Goal: Transaction & Acquisition: Obtain resource

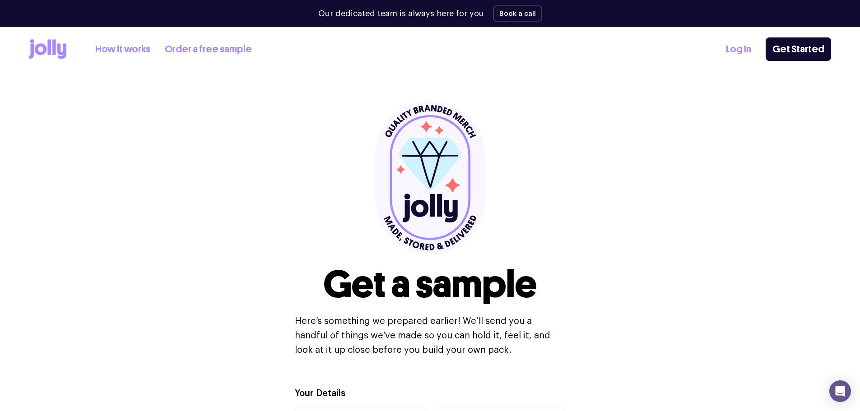
click at [136, 52] on link "How it works" at bounding box center [122, 49] width 55 height 15
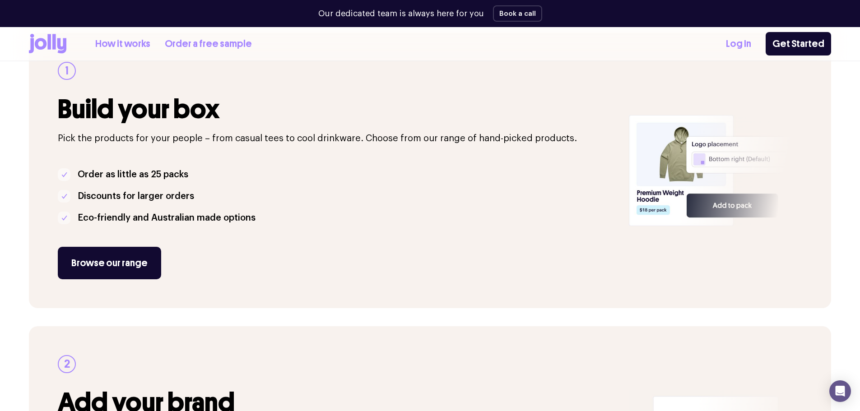
scroll to position [180, 0]
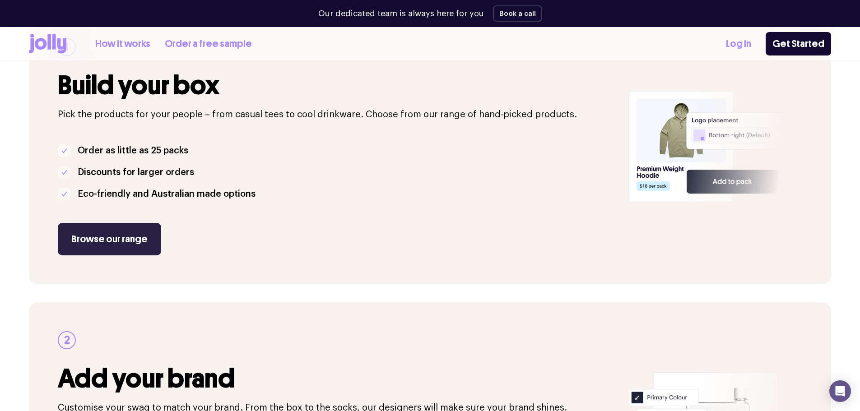
click at [125, 239] on link "Browse our range" at bounding box center [109, 239] width 103 height 32
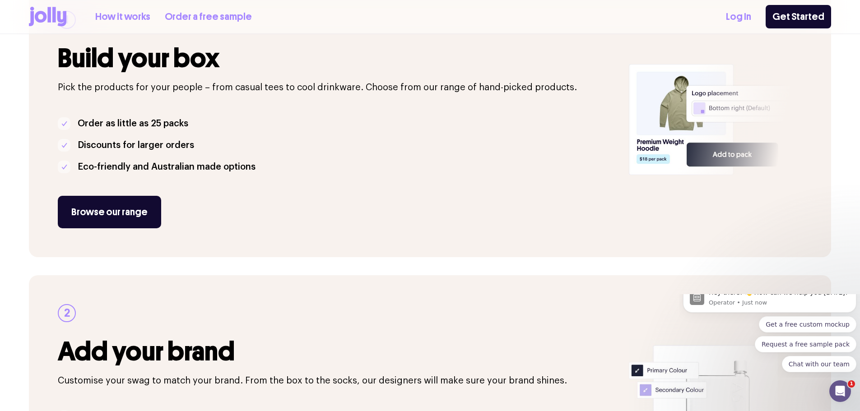
click at [204, 19] on link "Order a free sample" at bounding box center [208, 16] width 87 height 15
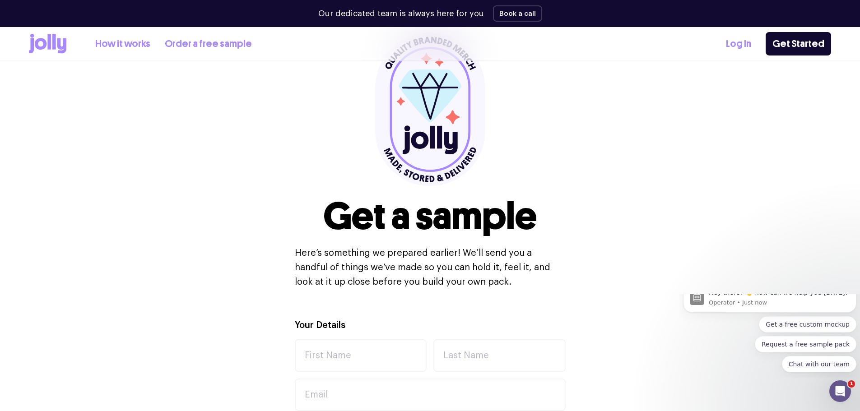
scroll to position [135, 0]
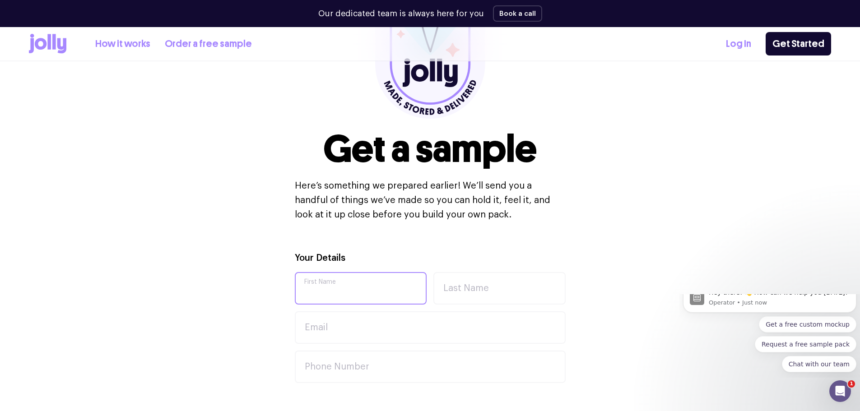
click at [359, 292] on input "First Name" at bounding box center [361, 288] width 132 height 32
type input "Brett"
type input "Stubenrauch"
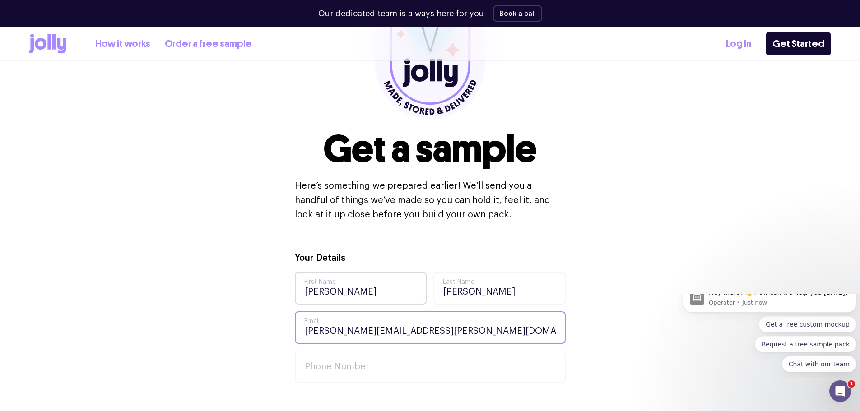
type input "brett.stubenrauch@awbco.com.au"
type input "0437599171"
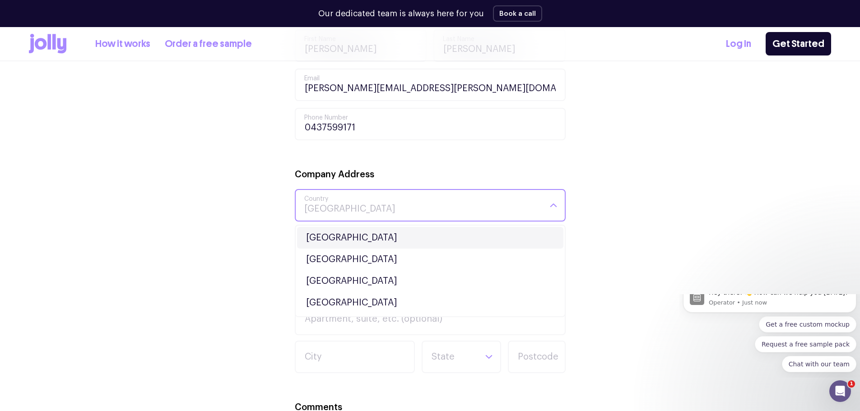
click at [427, 236] on li "Australia" at bounding box center [430, 238] width 266 height 22
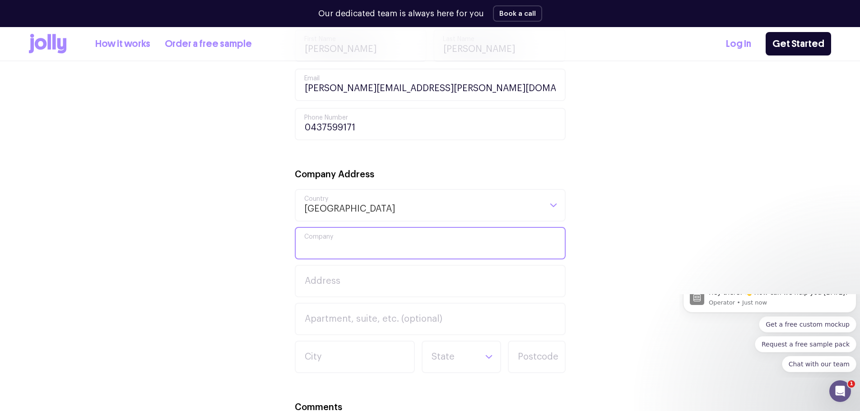
click at [342, 253] on input "Company" at bounding box center [430, 243] width 271 height 32
type input "AWB Co"
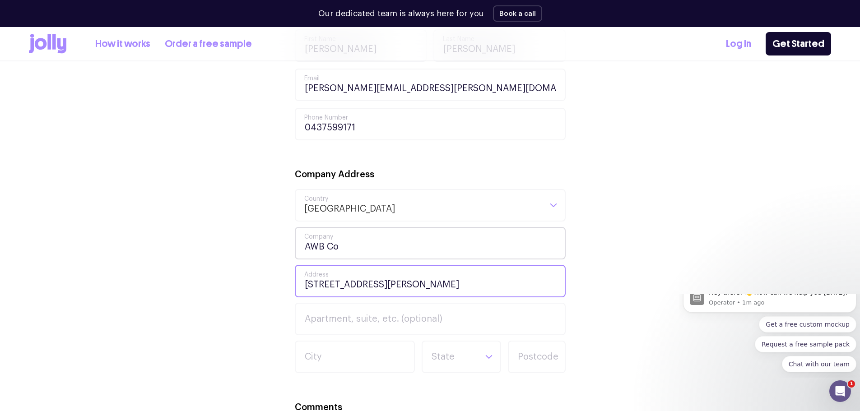
type input "32 Stiles Ave"
type input "Burswood"
type input "WA"
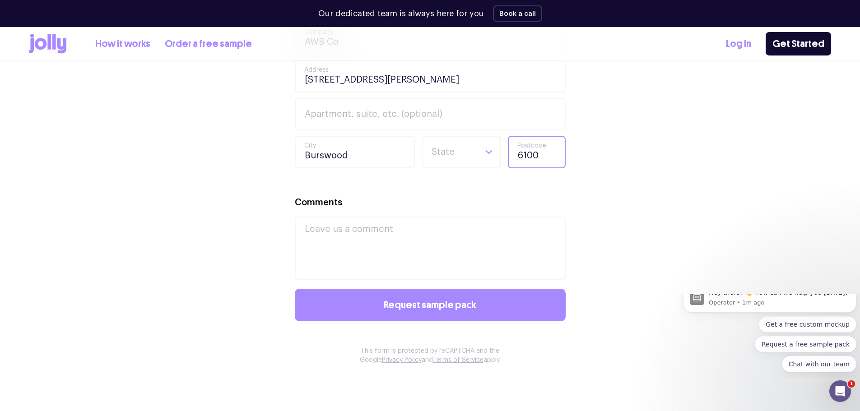
scroll to position [604, 0]
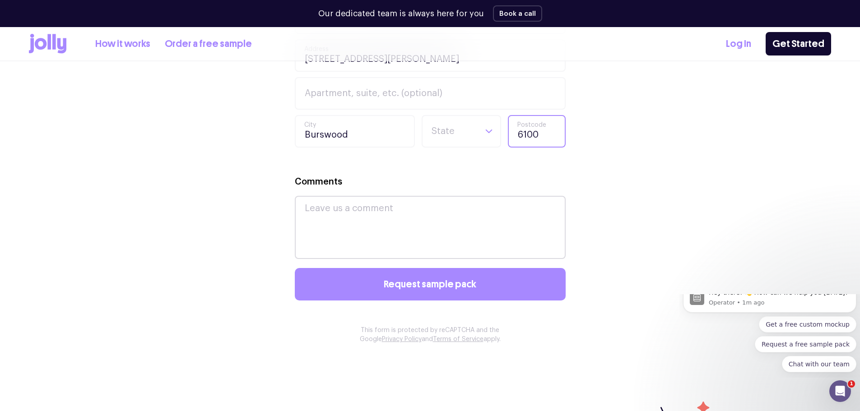
type input "6100"
click at [354, 240] on textarea "Comments" at bounding box center [430, 227] width 271 height 63
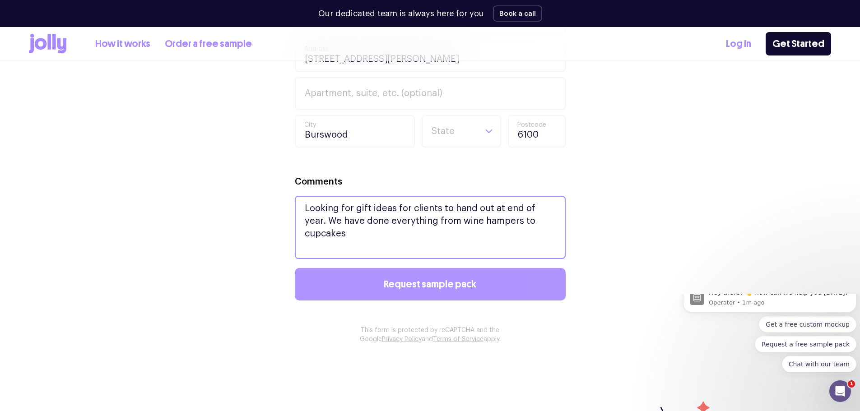
type textarea "Looking for gift ideas for clients to hand out at end of year. We have done eve…"
click at [403, 282] on span "Request sample pack" at bounding box center [430, 284] width 92 height 10
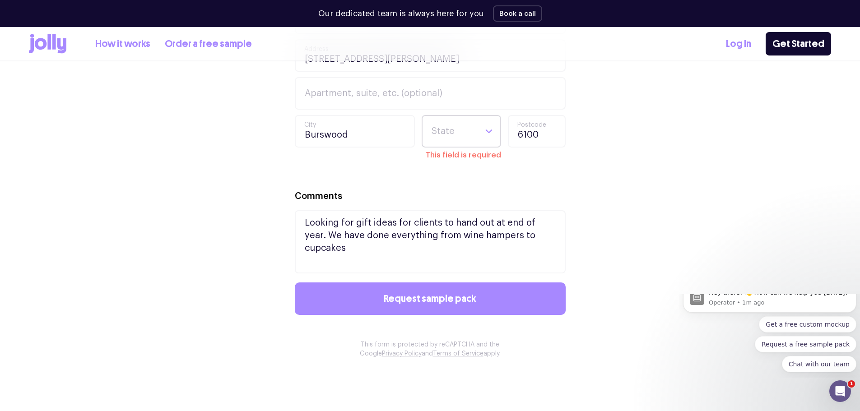
click at [472, 133] on input "Search for option" at bounding box center [453, 131] width 46 height 31
click at [461, 221] on li "WA" at bounding box center [461, 230] width 75 height 22
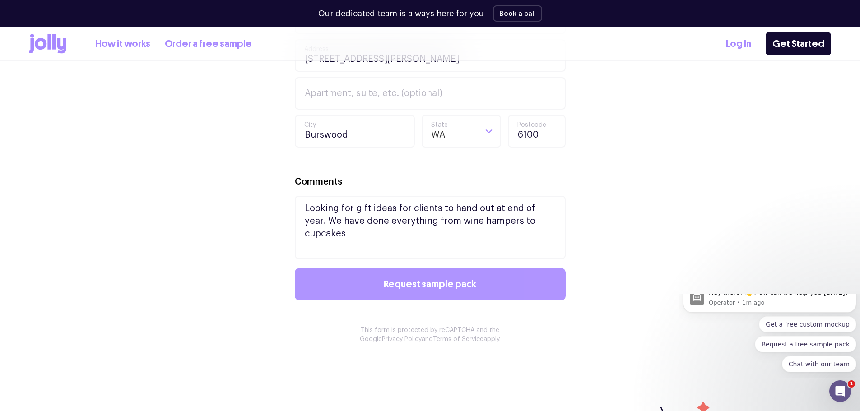
click at [447, 282] on span "Request sample pack" at bounding box center [430, 284] width 92 height 10
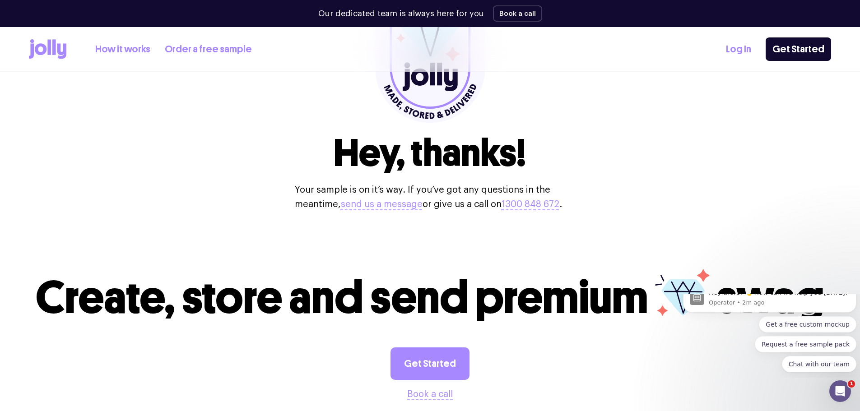
scroll to position [226, 0]
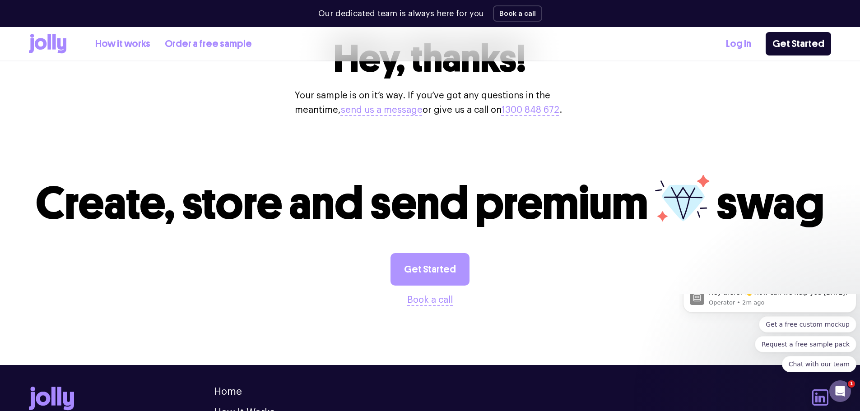
click at [456, 285] on link "Get Started" at bounding box center [429, 269] width 79 height 32
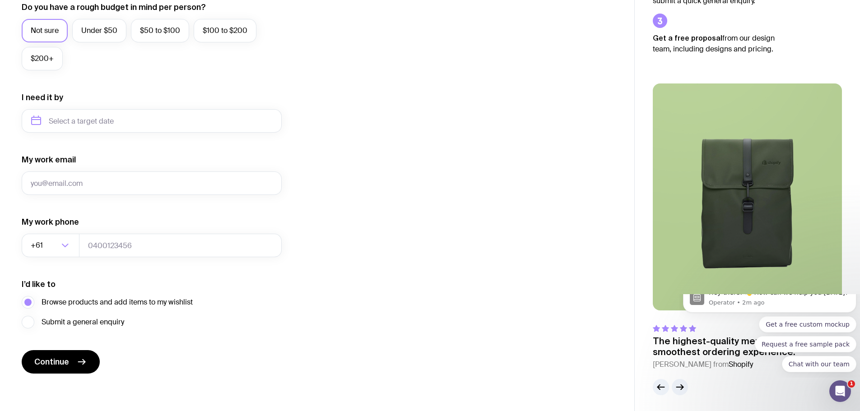
scroll to position [356, 0]
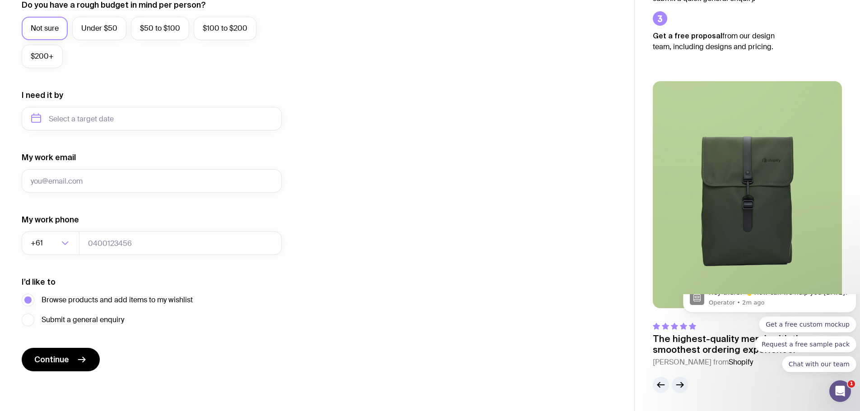
click at [706, 248] on img at bounding box center [746, 194] width 189 height 227
click at [683, 380] on icon "button" at bounding box center [679, 384] width 11 height 11
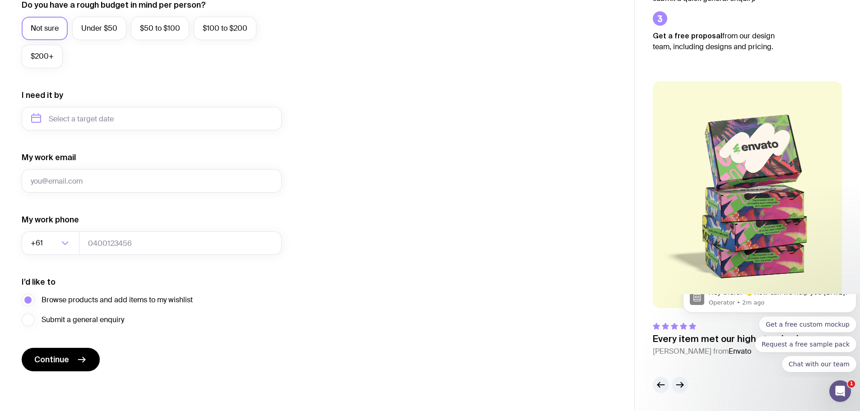
click at [680, 384] on icon "button" at bounding box center [679, 384] width 11 height 11
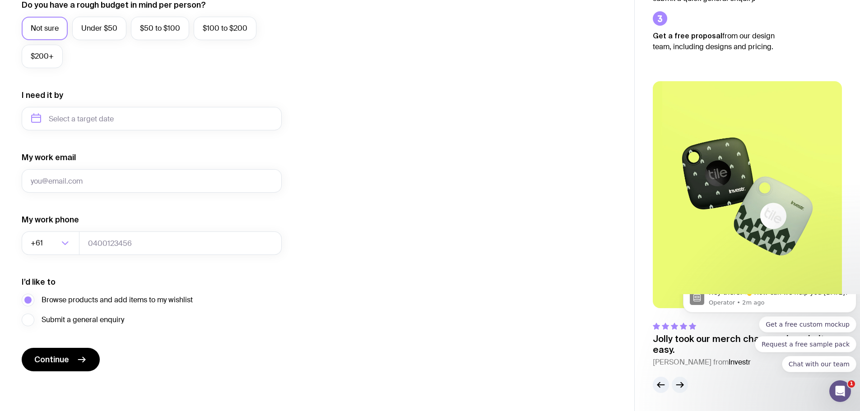
click at [681, 384] on icon "button" at bounding box center [679, 384] width 11 height 11
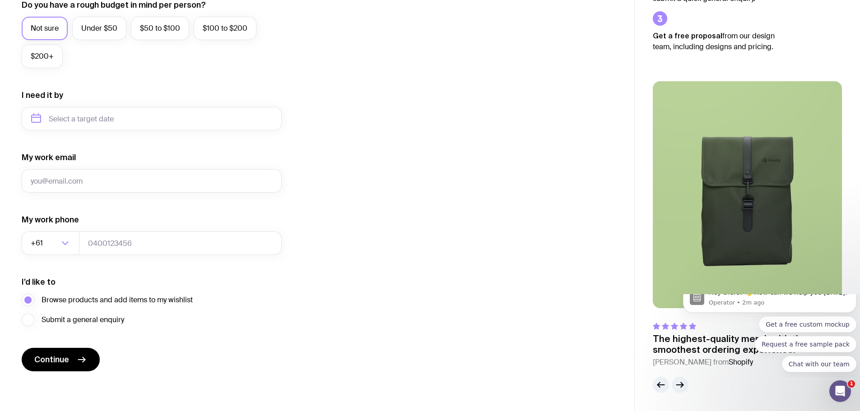
click at [681, 384] on icon "button" at bounding box center [679, 384] width 11 height 11
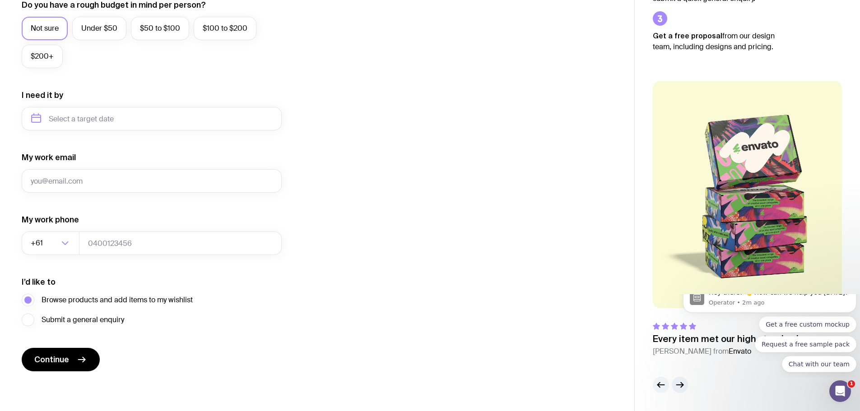
click at [659, 384] on icon "button" at bounding box center [660, 384] width 11 height 11
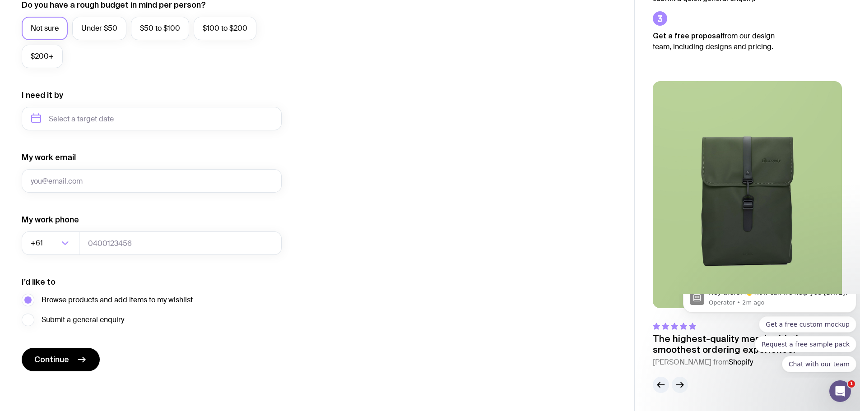
click at [680, 384] on icon "button" at bounding box center [679, 384] width 11 height 11
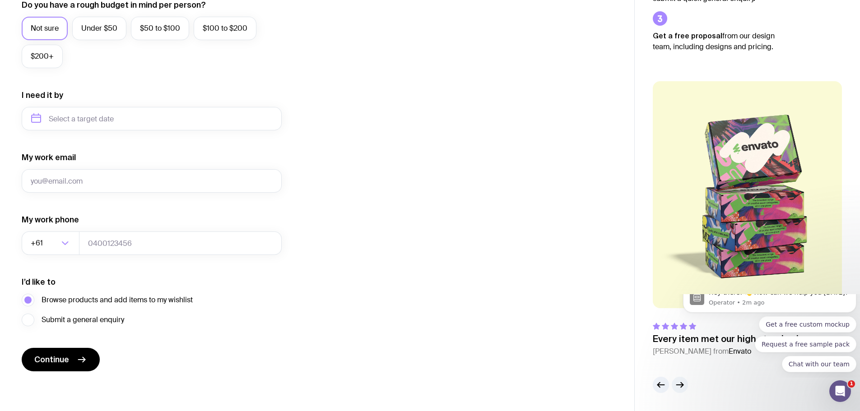
click at [678, 388] on icon "button" at bounding box center [679, 384] width 11 height 11
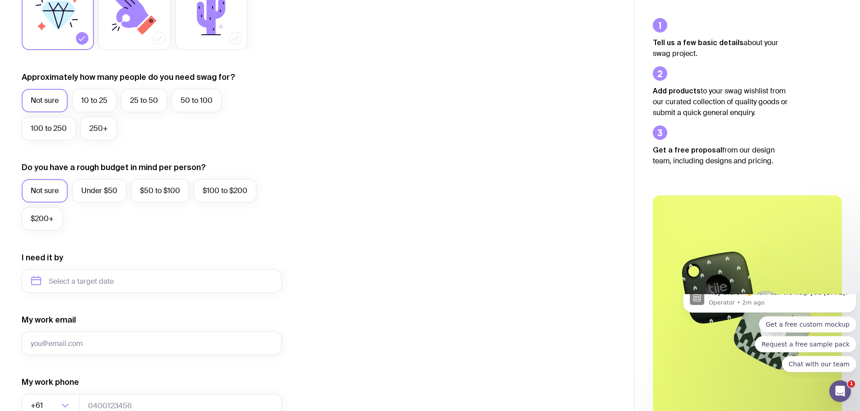
scroll to position [0, 0]
